Goal: Task Accomplishment & Management: Use online tool/utility

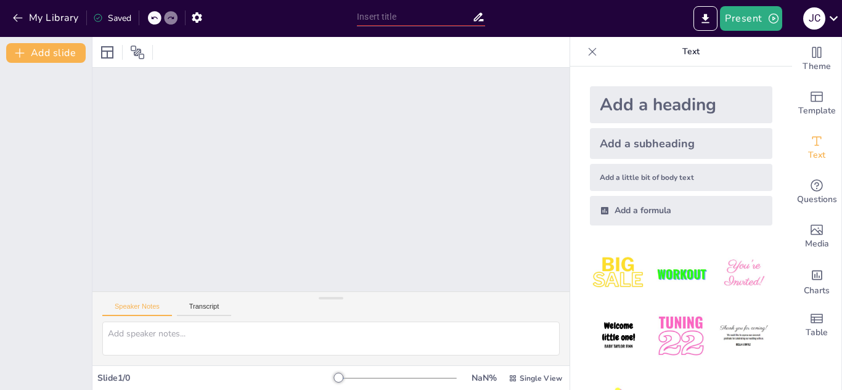
click at [588, 52] on icon at bounding box center [592, 51] width 8 height 8
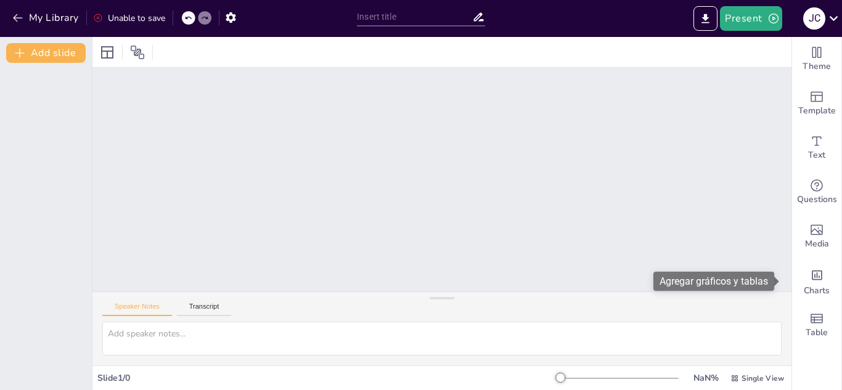
click at [776, 277] on span at bounding box center [777, 282] width 7 height 10
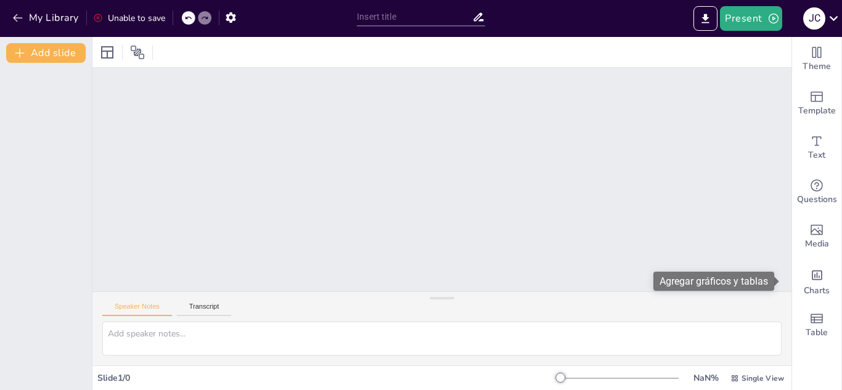
click at [776, 277] on span at bounding box center [777, 282] width 7 height 10
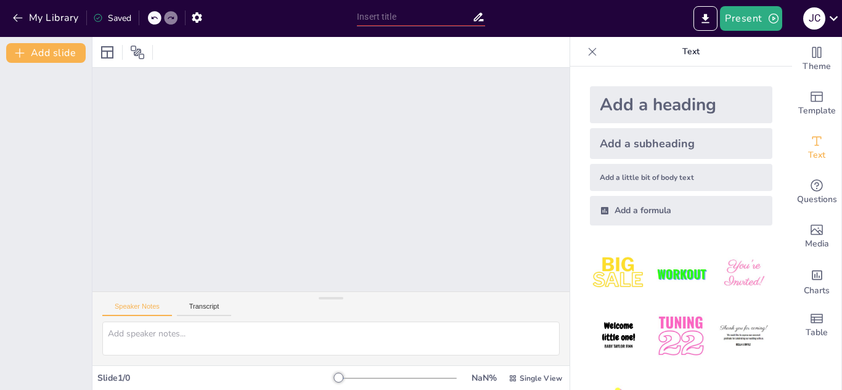
click at [586, 53] on icon at bounding box center [592, 52] width 12 height 12
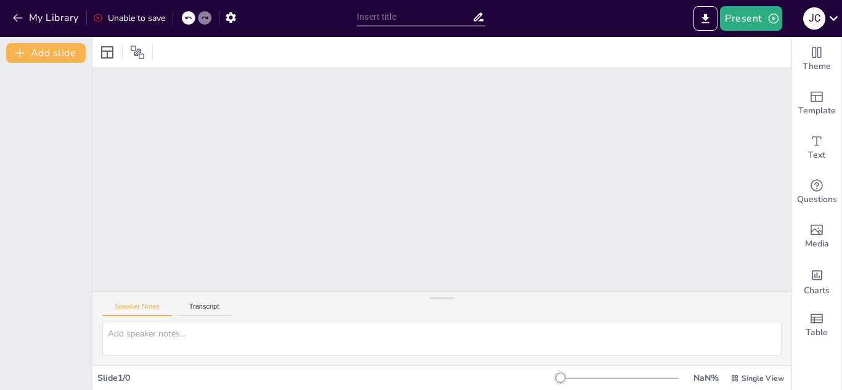
click at [189, 22] on icon at bounding box center [187, 17] width 7 height 7
click at [205, 19] on icon at bounding box center [204, 17] width 7 height 7
click at [232, 20] on icon "button" at bounding box center [231, 17] width 10 height 10
click at [189, 22] on div at bounding box center [189, 18] width 14 height 14
